Goal: Entertainment & Leisure: Consume media (video, audio)

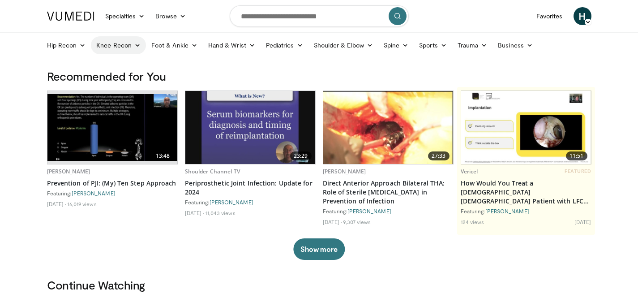
click at [128, 46] on link "Knee Recon" at bounding box center [118, 45] width 55 height 18
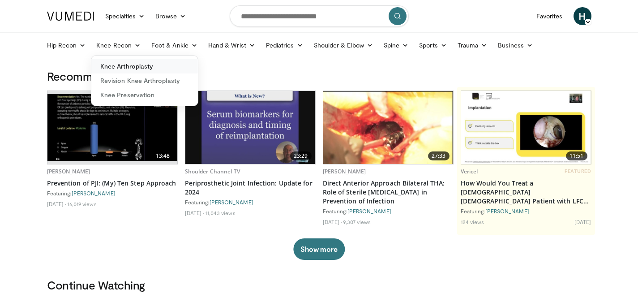
click at [129, 64] on link "Knee Arthroplasty" at bounding box center [144, 66] width 107 height 14
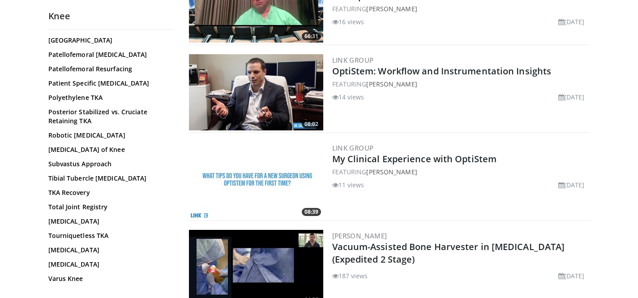
scroll to position [649, 0]
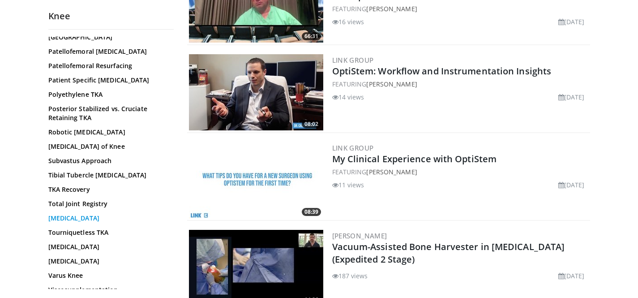
click at [90, 213] on link "[MEDICAL_DATA]" at bounding box center [108, 217] width 121 height 9
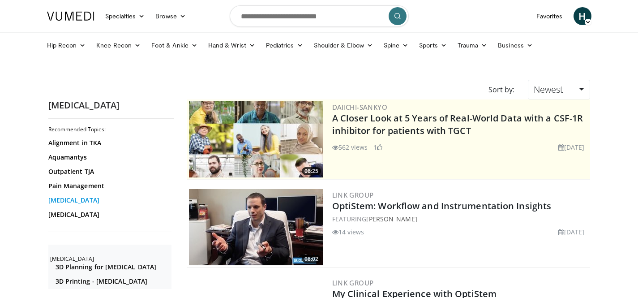
click at [112, 201] on link "[MEDICAL_DATA]" at bounding box center [108, 200] width 121 height 9
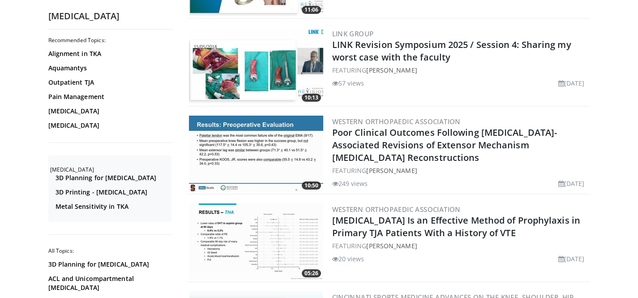
scroll to position [2195, 0]
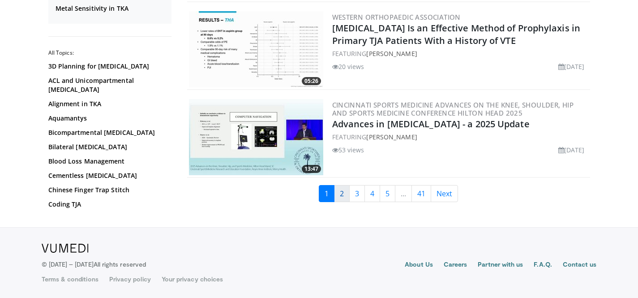
click at [341, 197] on link "2" at bounding box center [342, 193] width 16 height 17
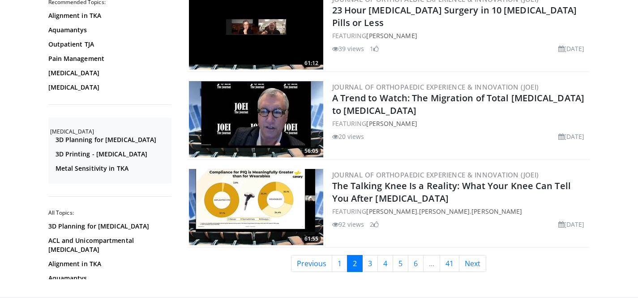
scroll to position [2131, 0]
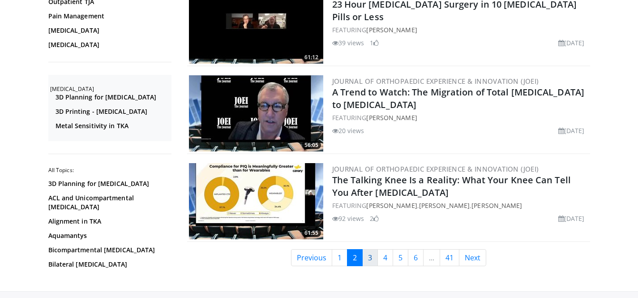
click at [370, 256] on link "3" at bounding box center [370, 257] width 16 height 17
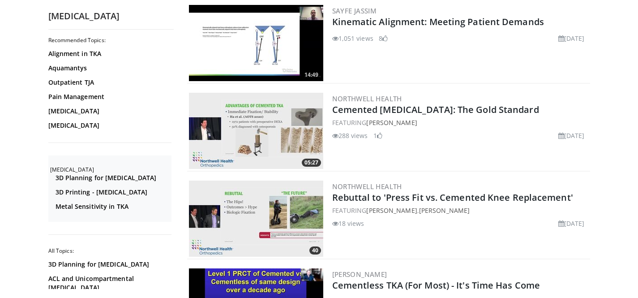
scroll to position [2195, 0]
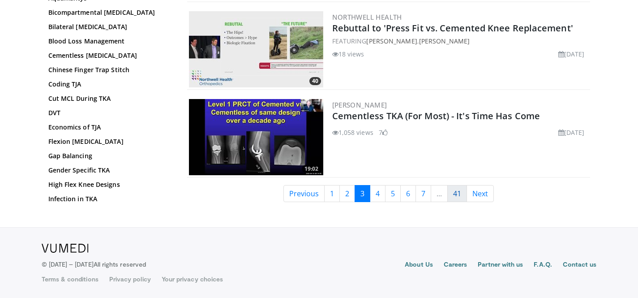
click at [459, 197] on link "41" at bounding box center [457, 193] width 20 height 17
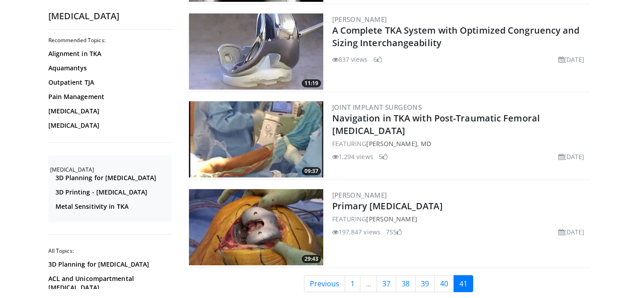
scroll to position [1938, 0]
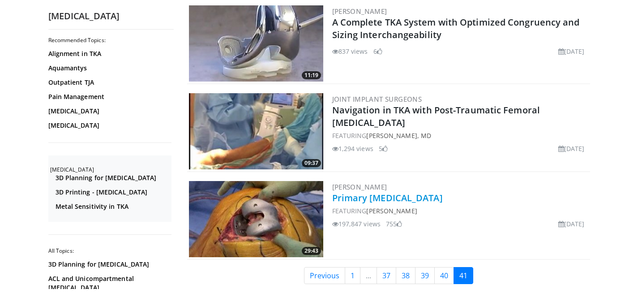
click at [414, 196] on link "Primary Total Knee Replacement" at bounding box center [387, 198] width 111 height 12
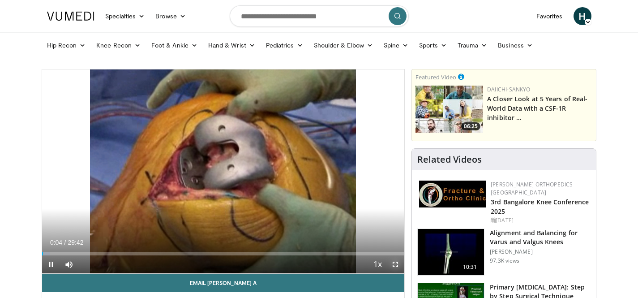
click at [393, 260] on span "Video Player" at bounding box center [395, 264] width 18 height 18
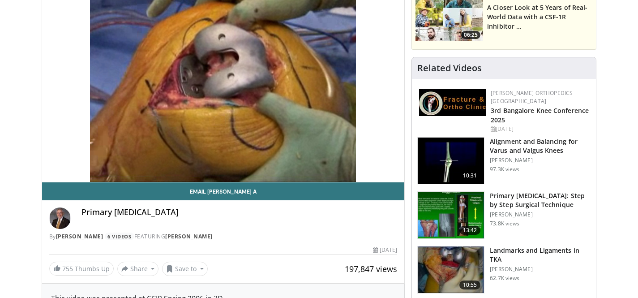
scroll to position [93, 0]
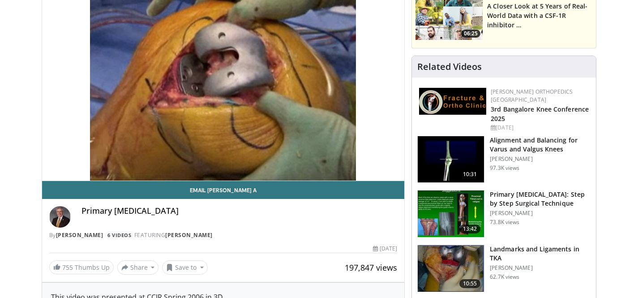
click at [460, 151] on img at bounding box center [451, 159] width 66 height 47
